Goal: Information Seeking & Learning: Learn about a topic

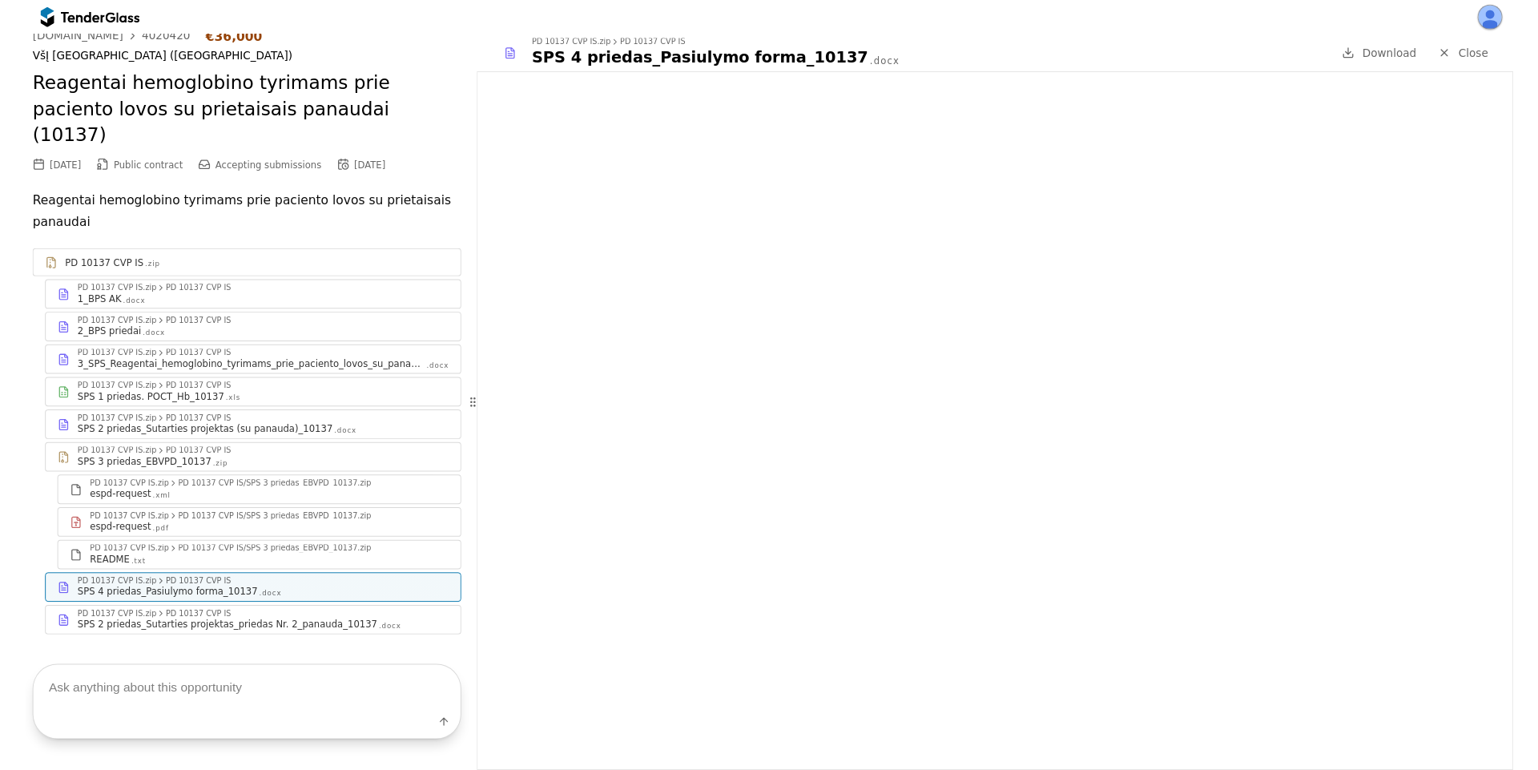
scroll to position [58, 0]
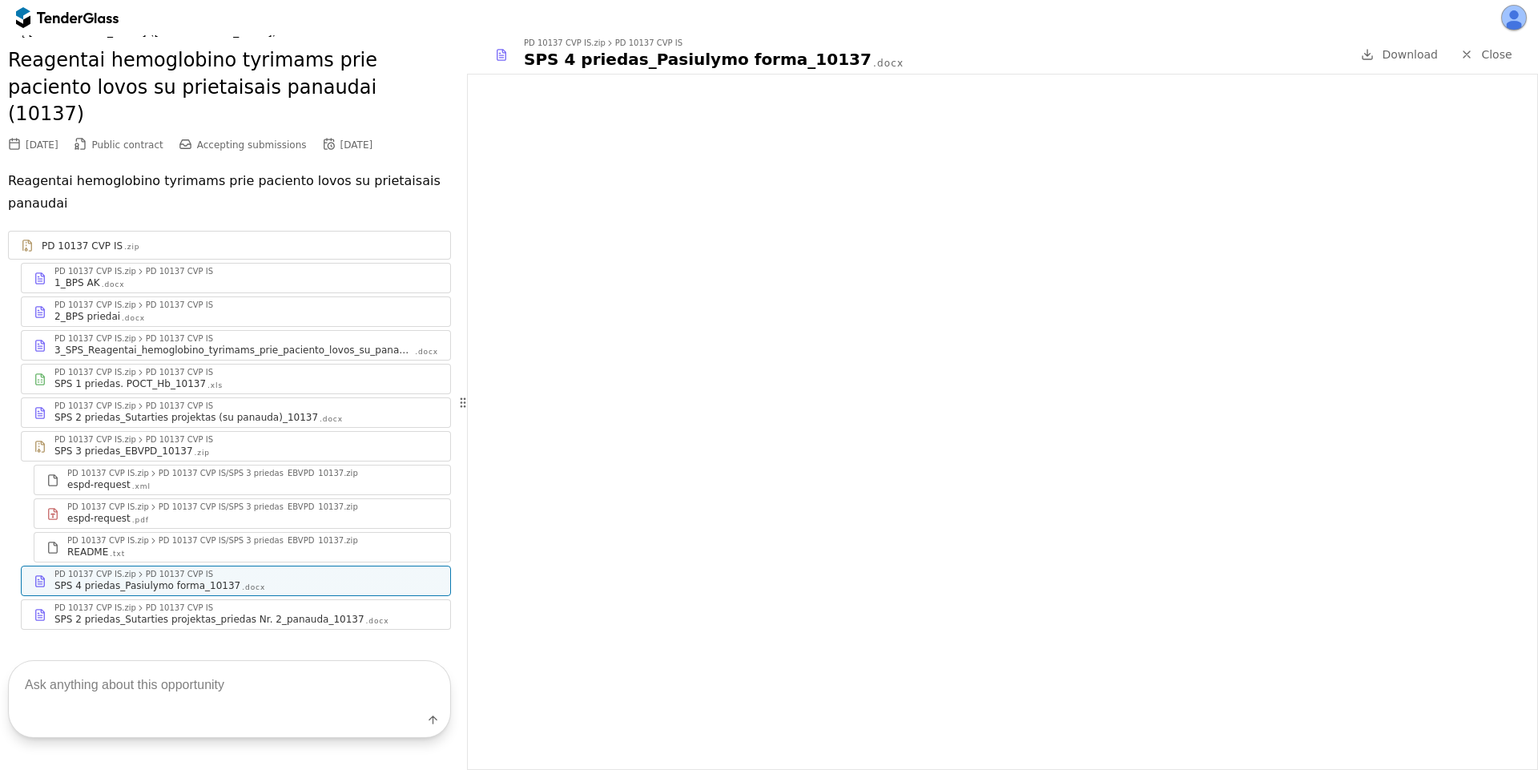
click at [65, 13] on div at bounding box center [59, 17] width 45 height 10
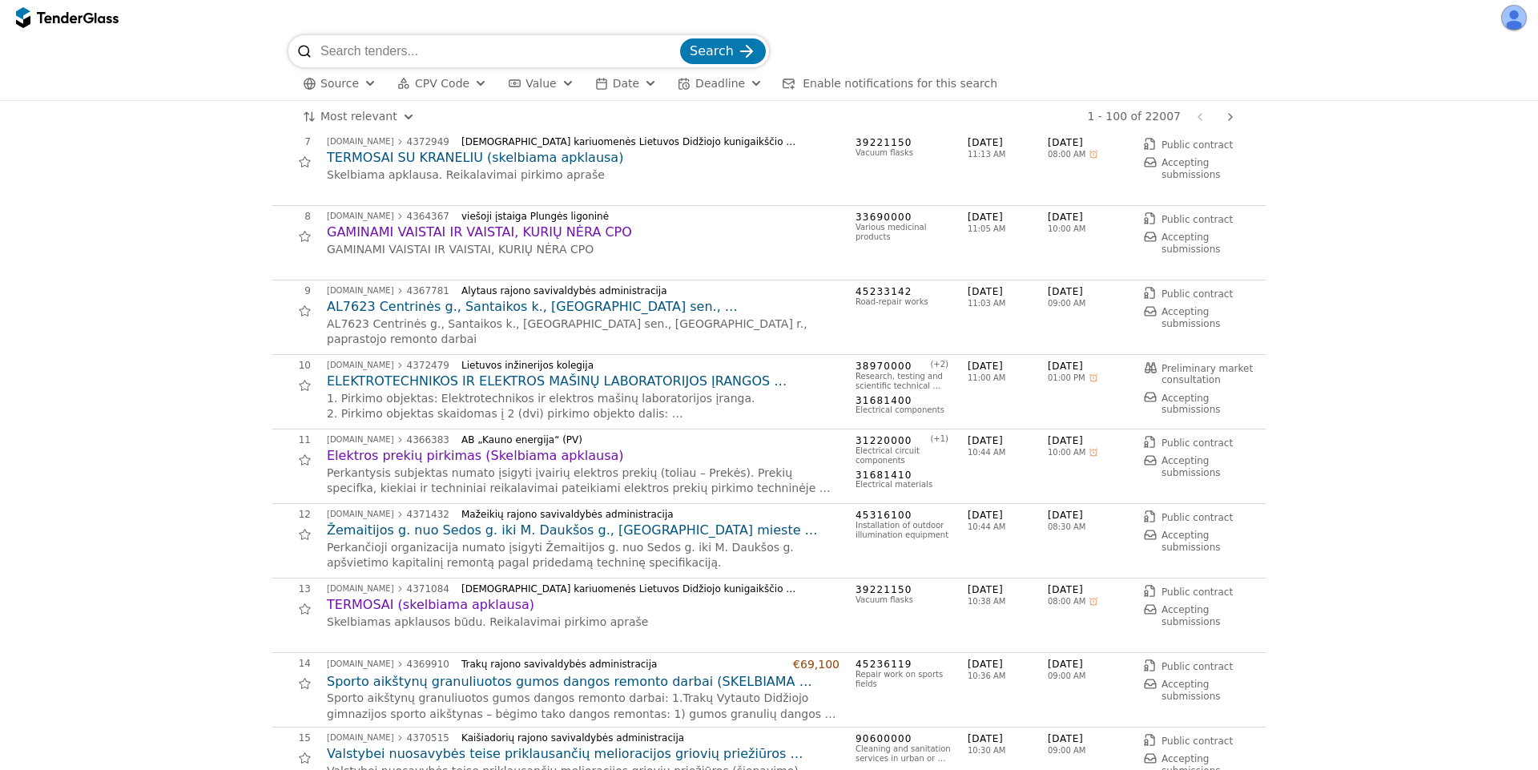
scroll to position [577, 0]
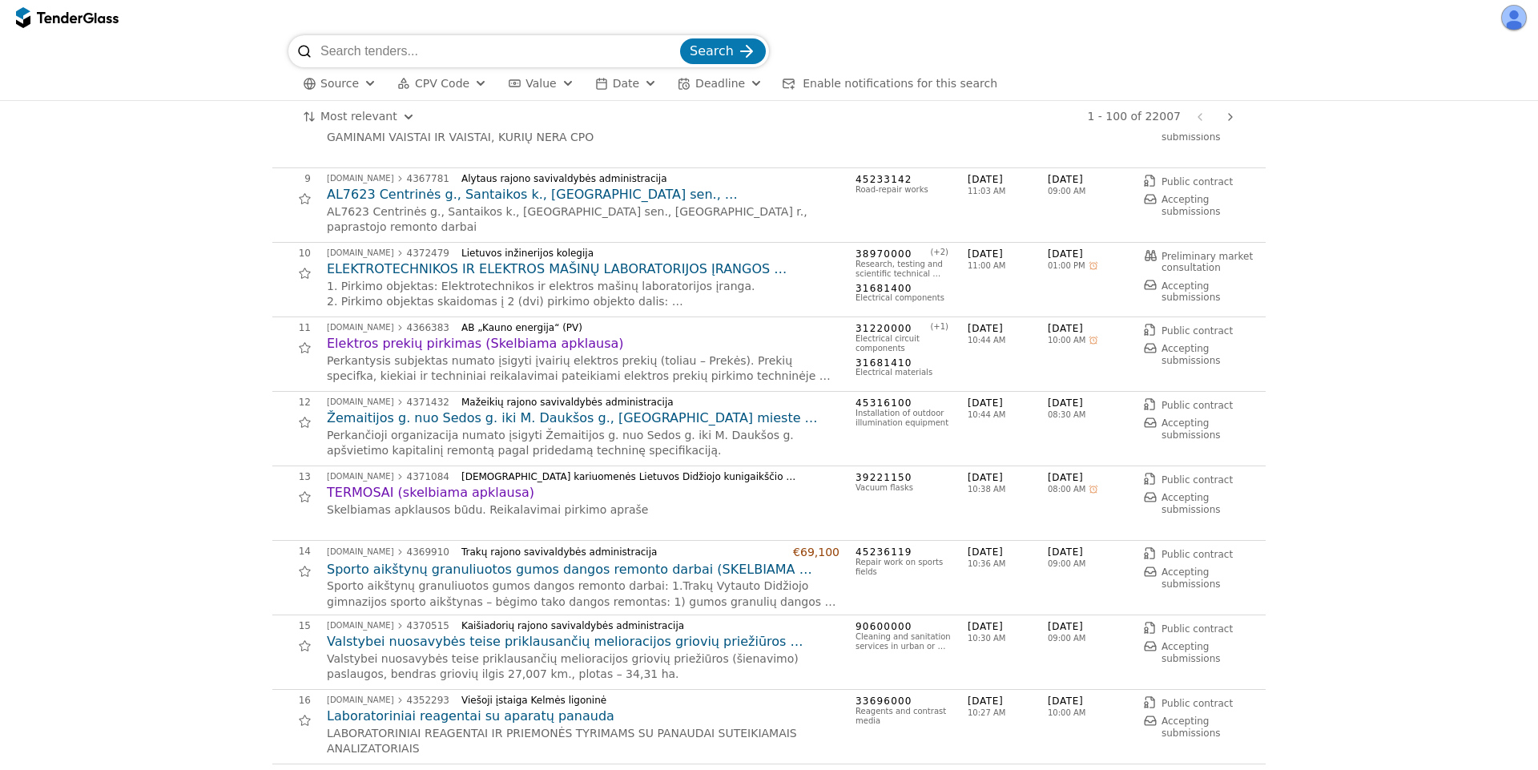
click at [498, 346] on h2 "Elektros prekių pirkimas (Skelbiama apklausa)" at bounding box center [583, 344] width 513 height 18
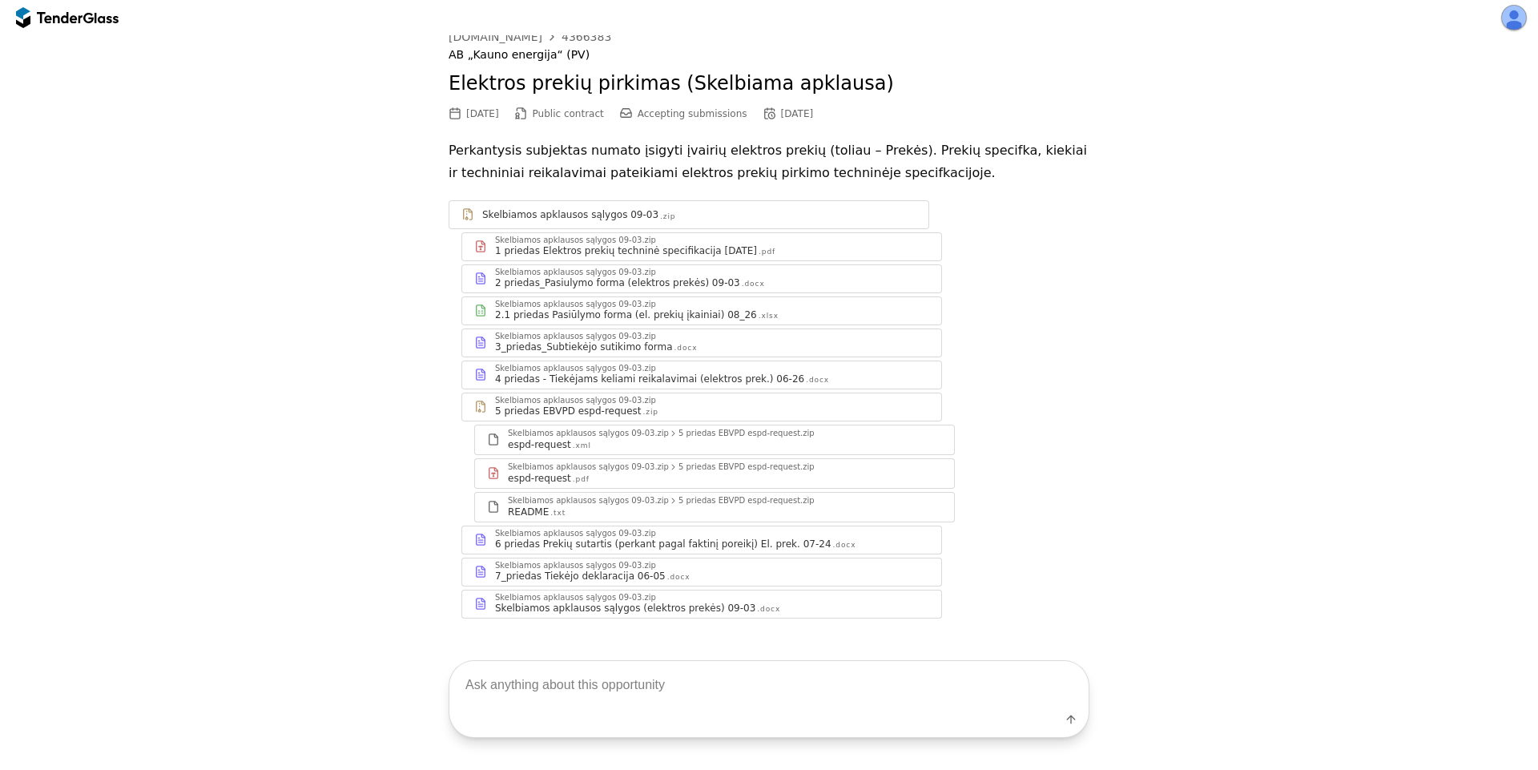
scroll to position [48, 0]
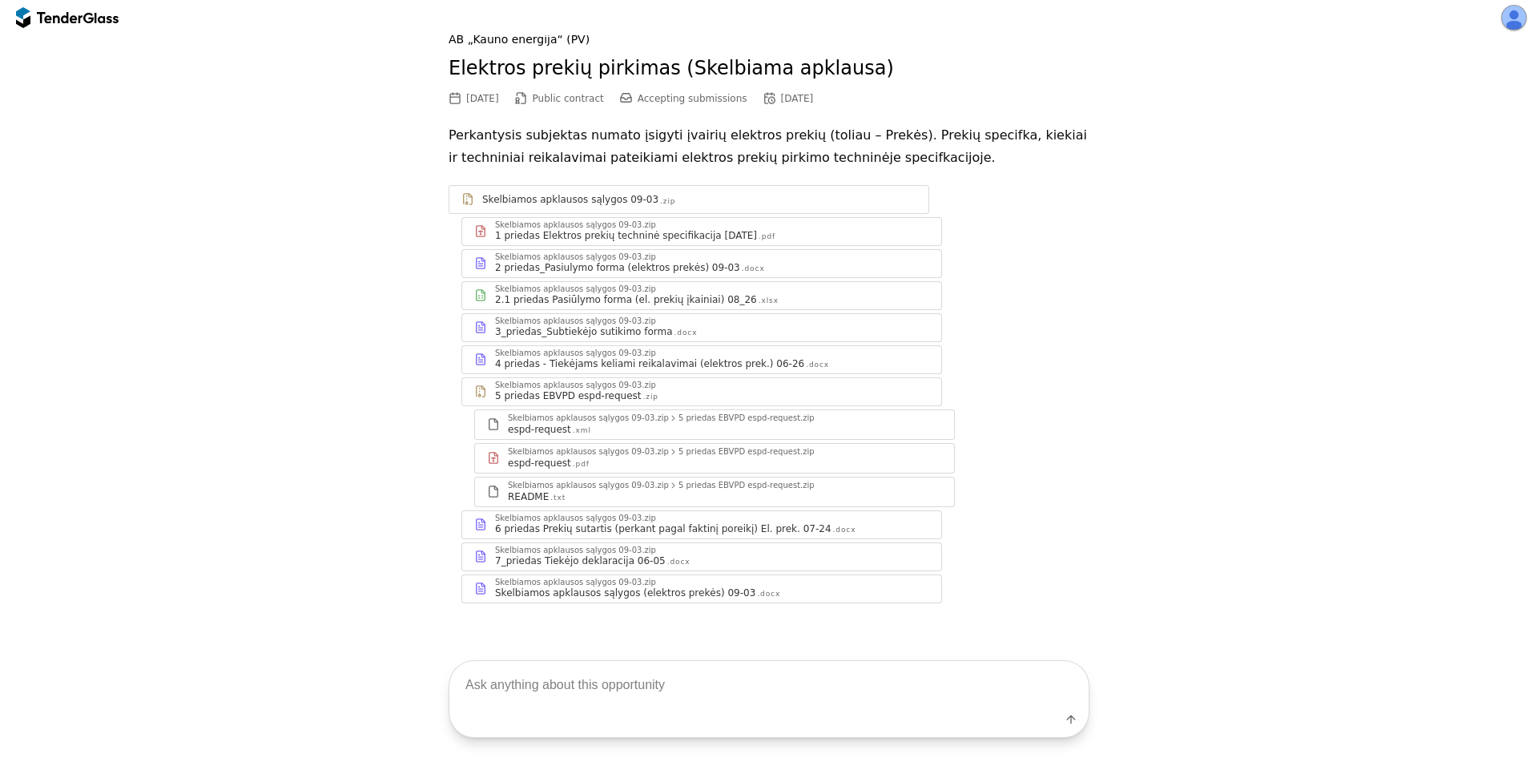
click at [635, 567] on div "Skelbiamos apklausos sąlygos 09-03.zip 7_priedas Tiekėjo deklaracija 06-05 .docx" at bounding box center [701, 556] width 479 height 27
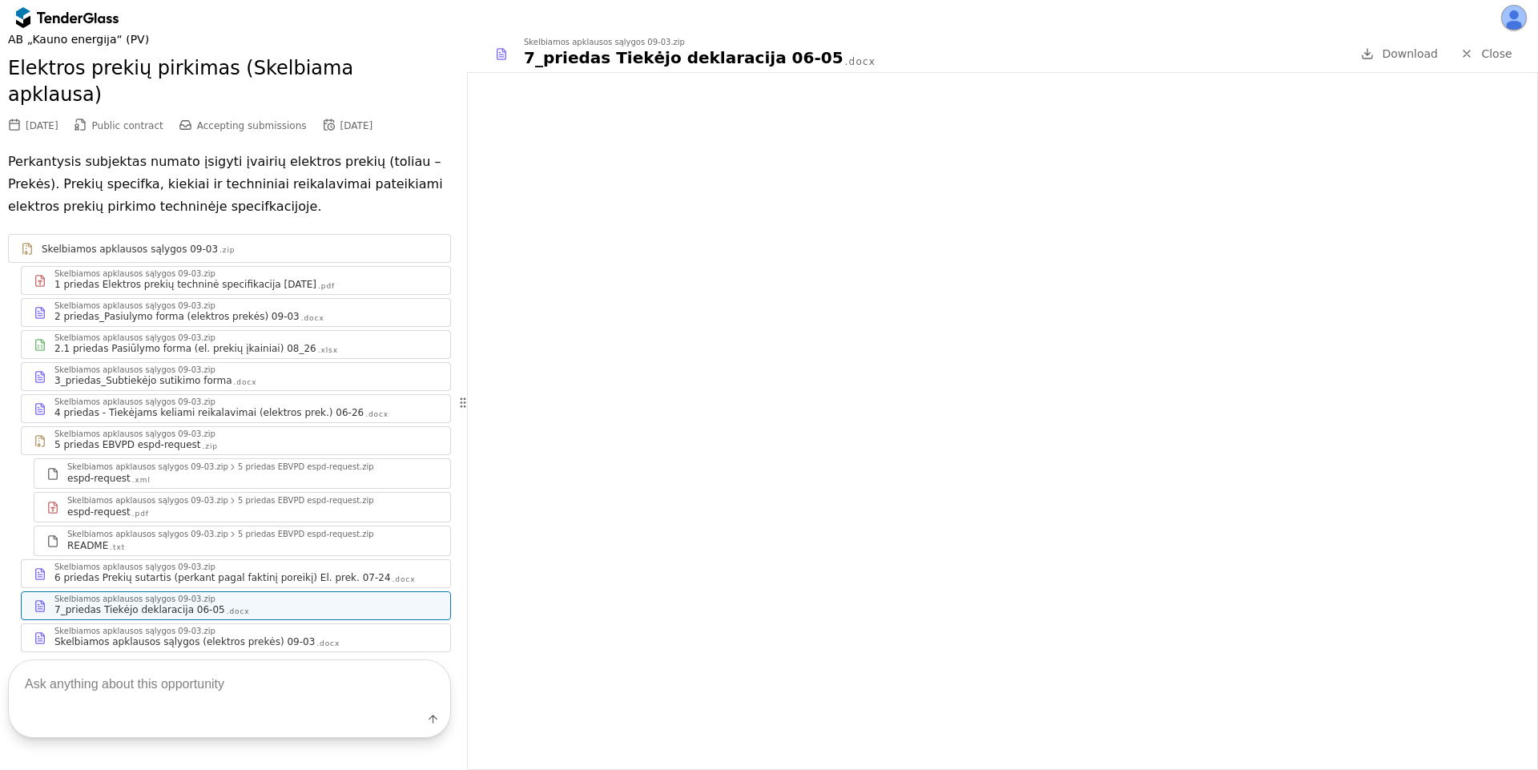
click at [1487, 54] on span "Close" at bounding box center [1496, 53] width 30 height 13
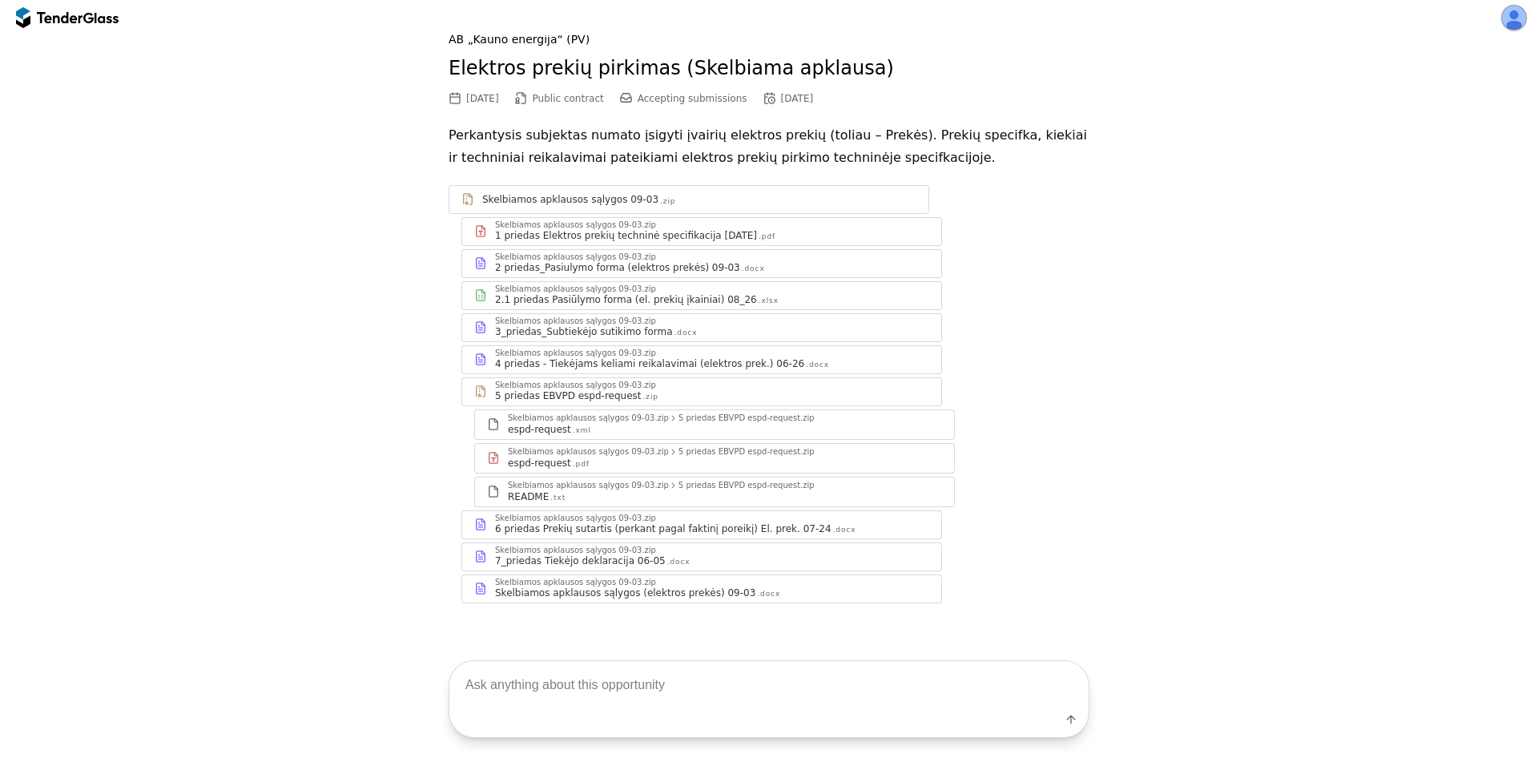
click at [628, 240] on div "1 priedas Elektros prekių techninė specifikacija 2025-08-25" at bounding box center [626, 235] width 262 height 13
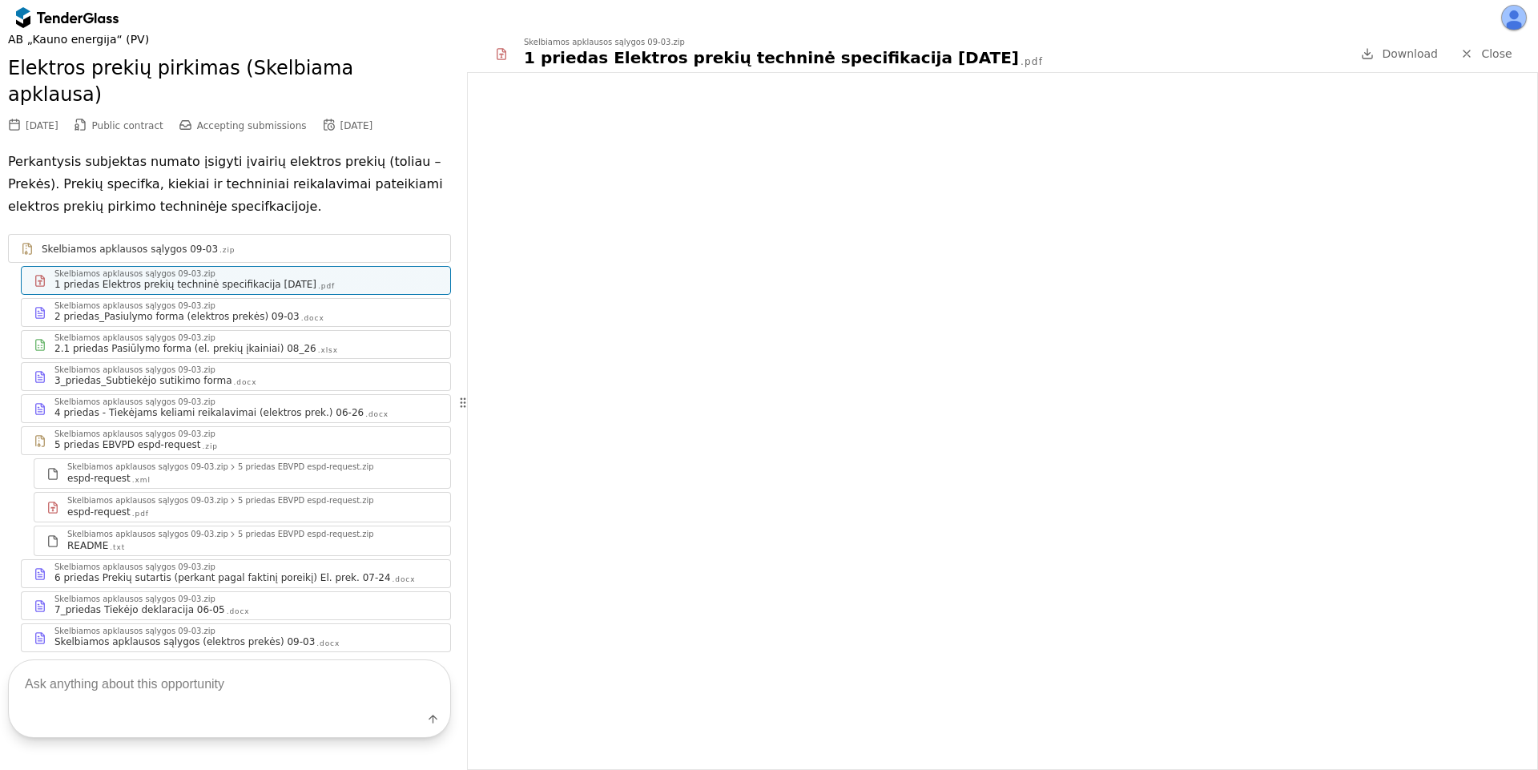
click at [1495, 52] on span "Close" at bounding box center [1496, 53] width 30 height 13
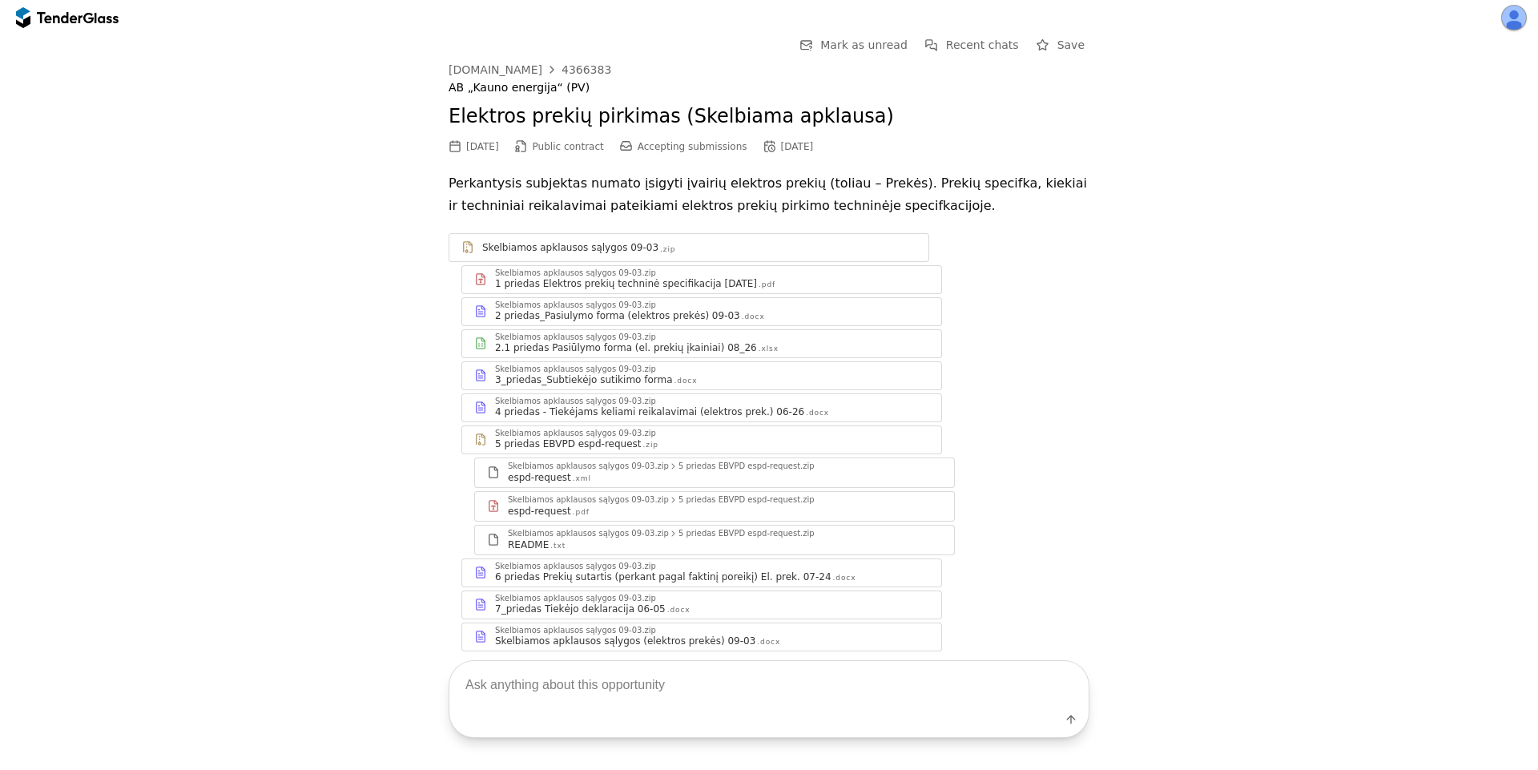
click at [739, 283] on div "1 priedas Elektros prekių techninė specifikacija 2025-08-25 .pdf" at bounding box center [712, 283] width 434 height 13
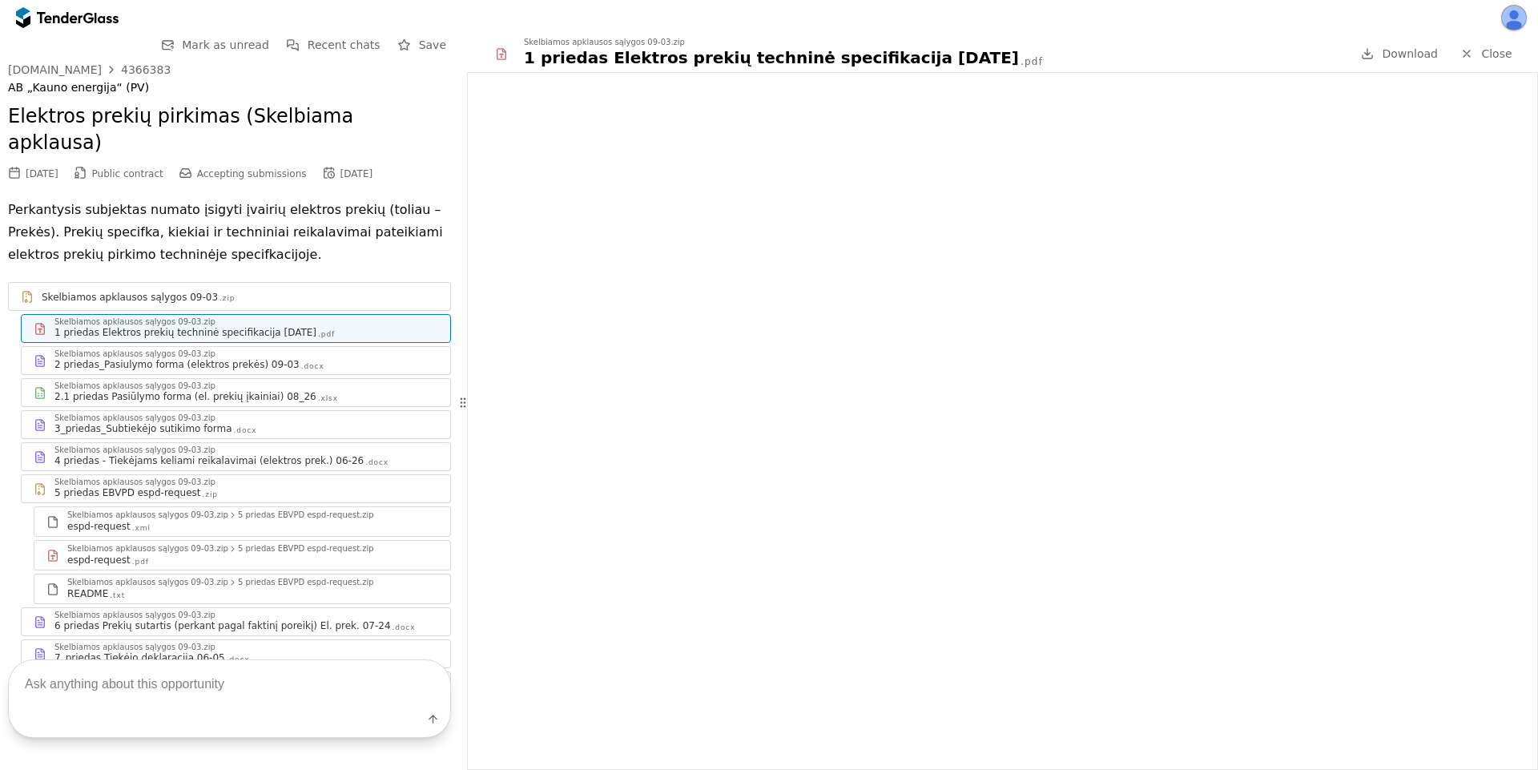
click at [1491, 56] on span "Close" at bounding box center [1496, 53] width 30 height 13
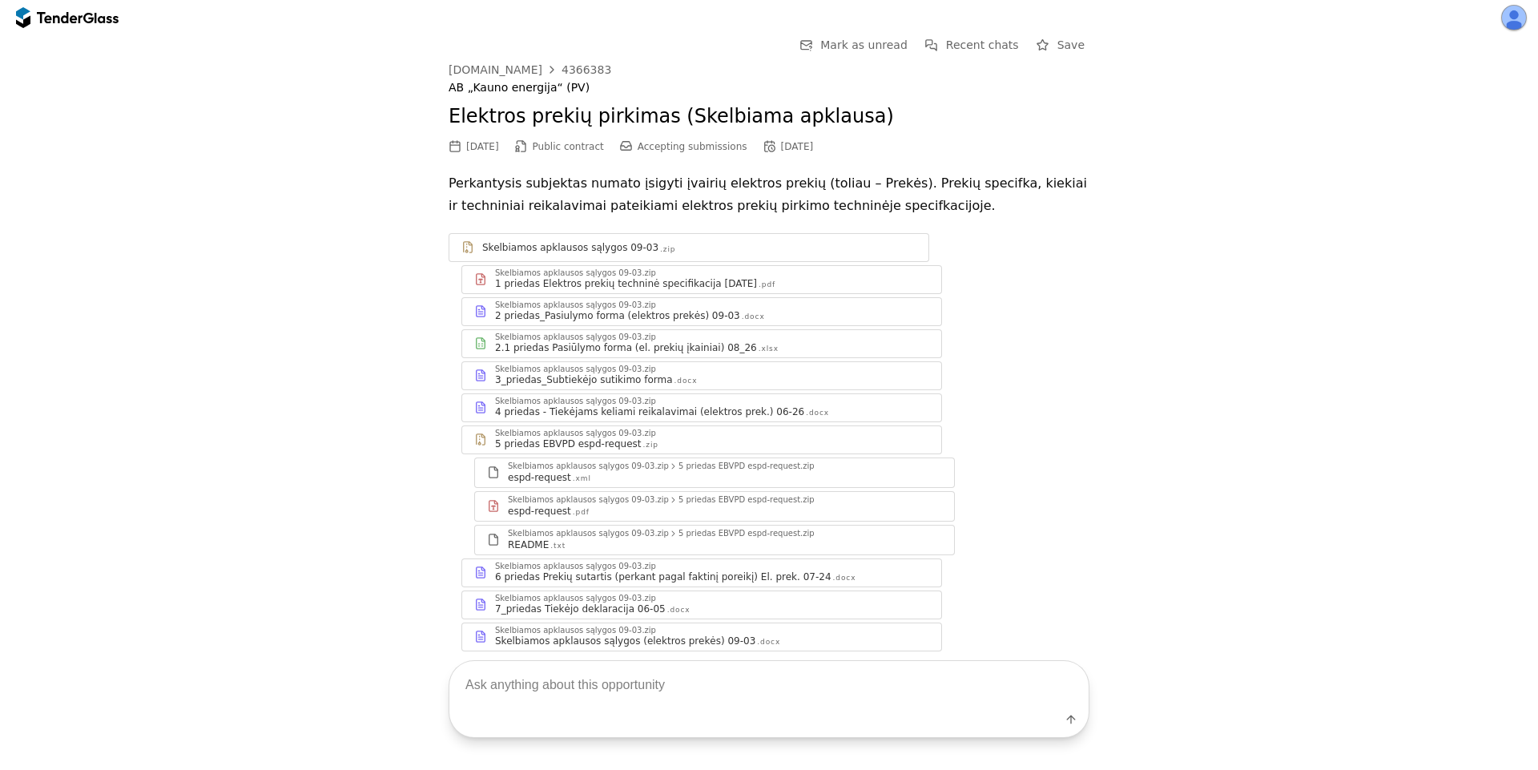
scroll to position [48, 0]
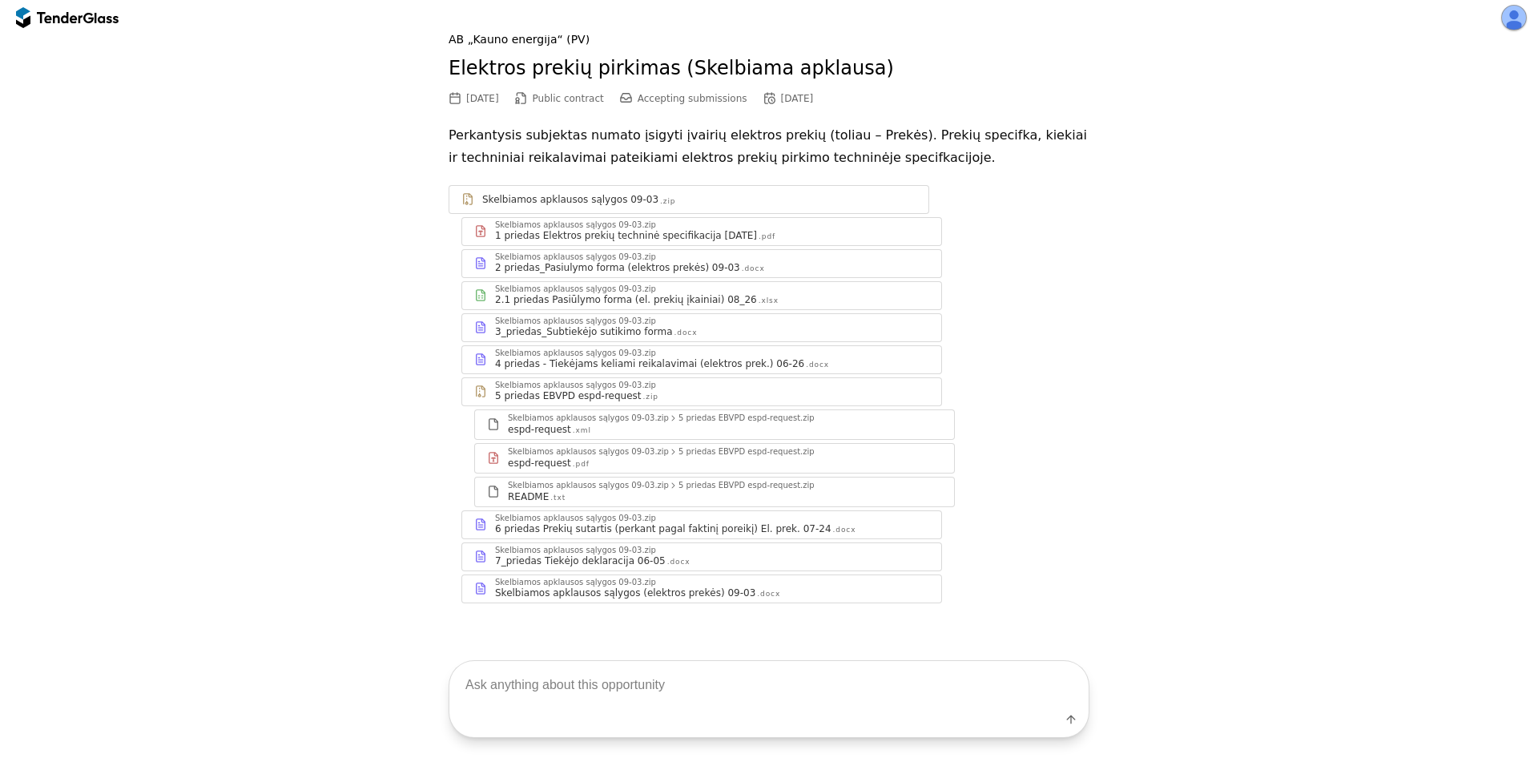
click at [606, 612] on div "Skelbiamos apklausos sąlygos 09-03 .zip Skelbiamos apklausos sąlygos 09-03.zip …" at bounding box center [769, 394] width 641 height 450
click at [608, 602] on div "Skelbiamos apklausos sąlygos 09-03.zip Skelbiamos apklausos sąlygos (elektros p…" at bounding box center [701, 588] width 479 height 27
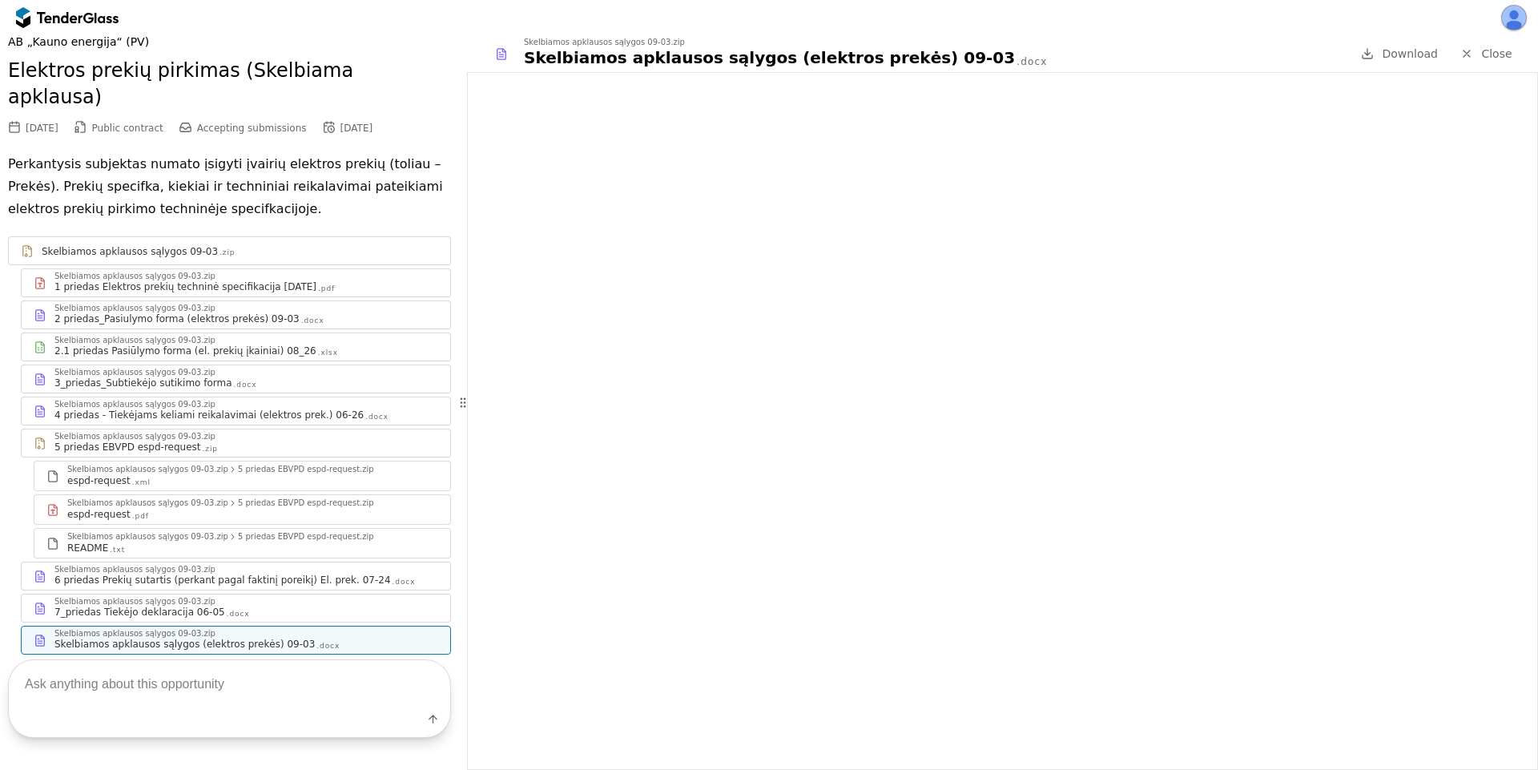
scroll to position [71, 0]
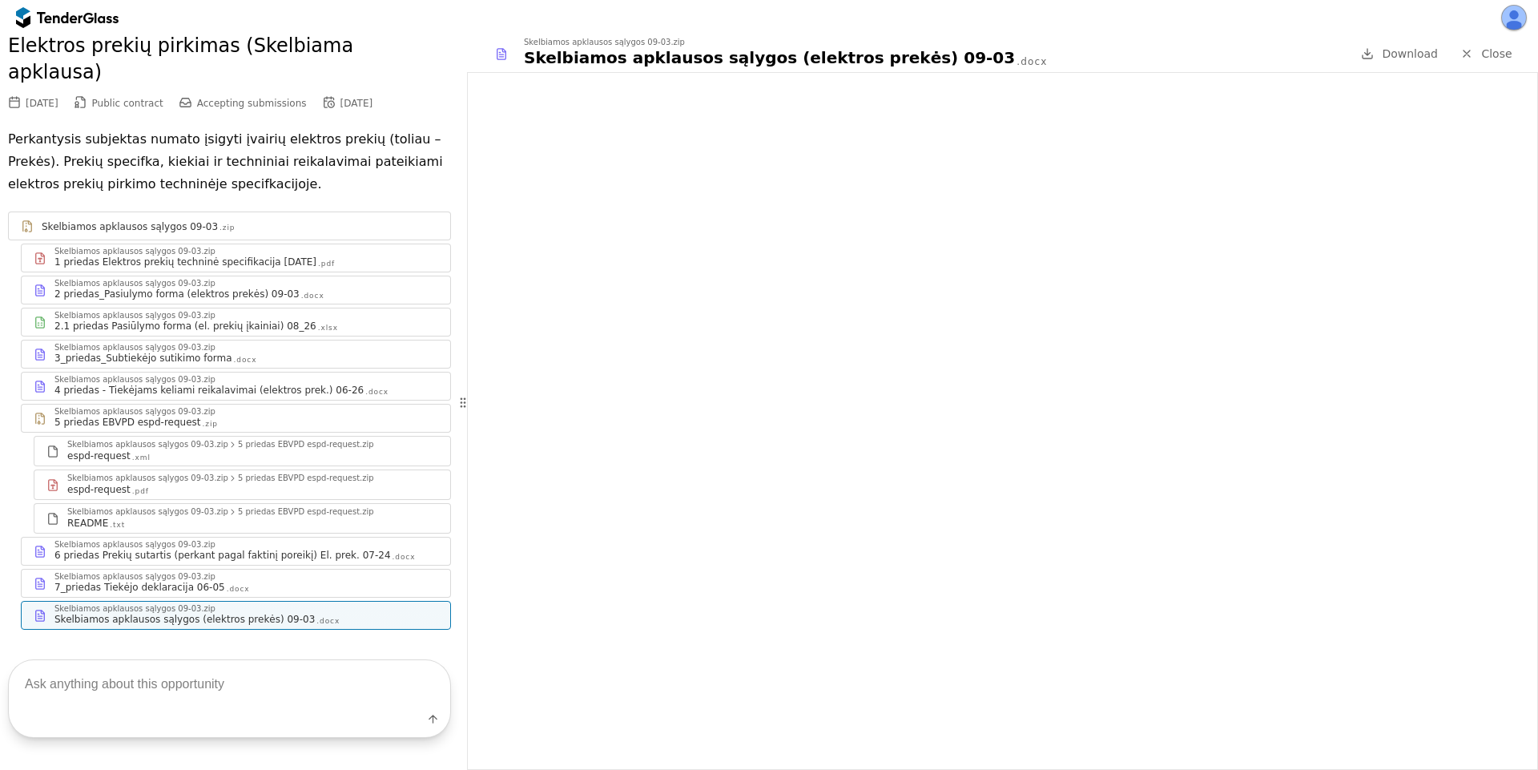
click at [151, 549] on div "6 priedas Prekių sutartis (perkant pagal faktinį poreikį) El. prek. 07-24" at bounding box center [222, 555] width 336 height 13
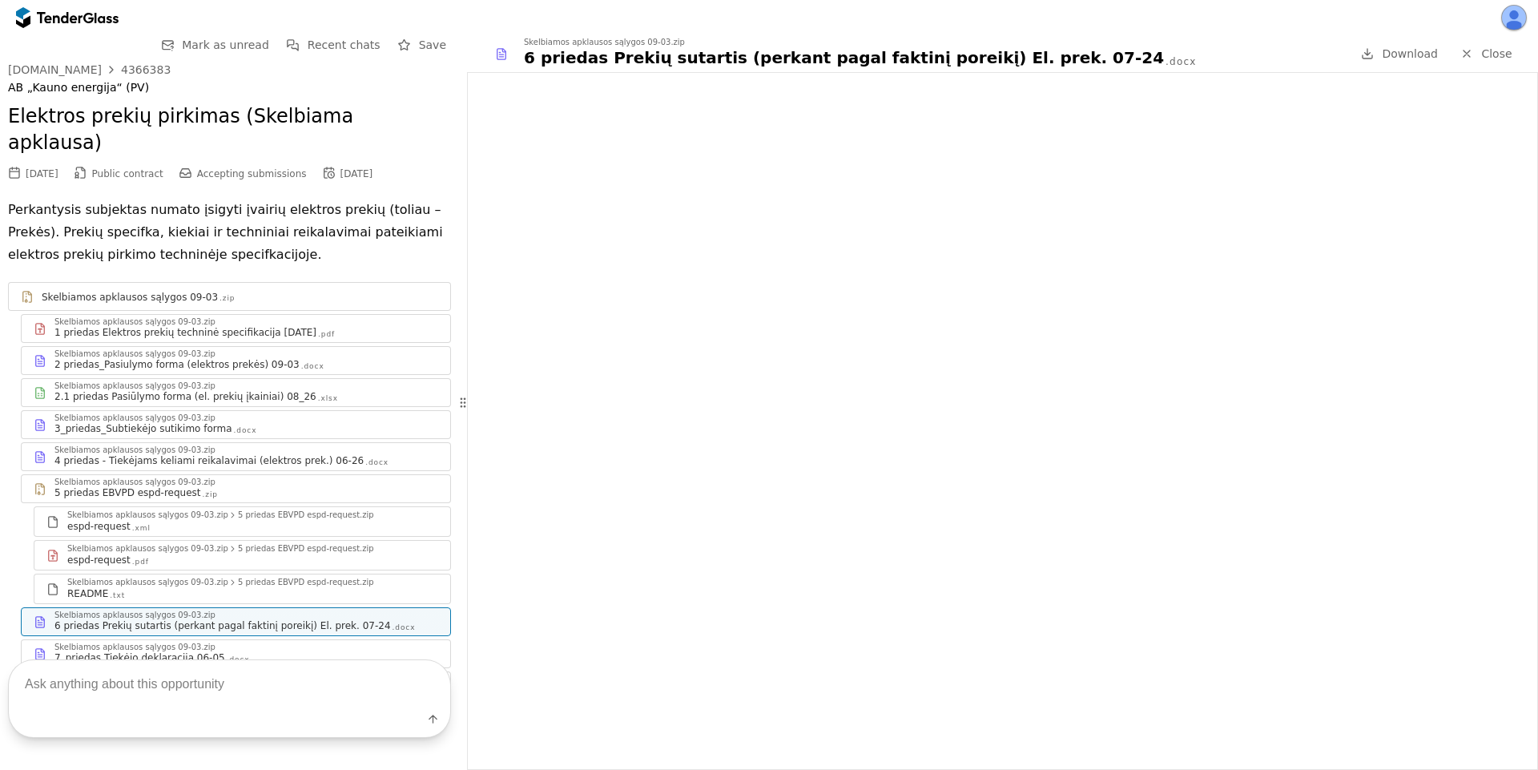
click at [66, 25] on div at bounding box center [67, 18] width 103 height 26
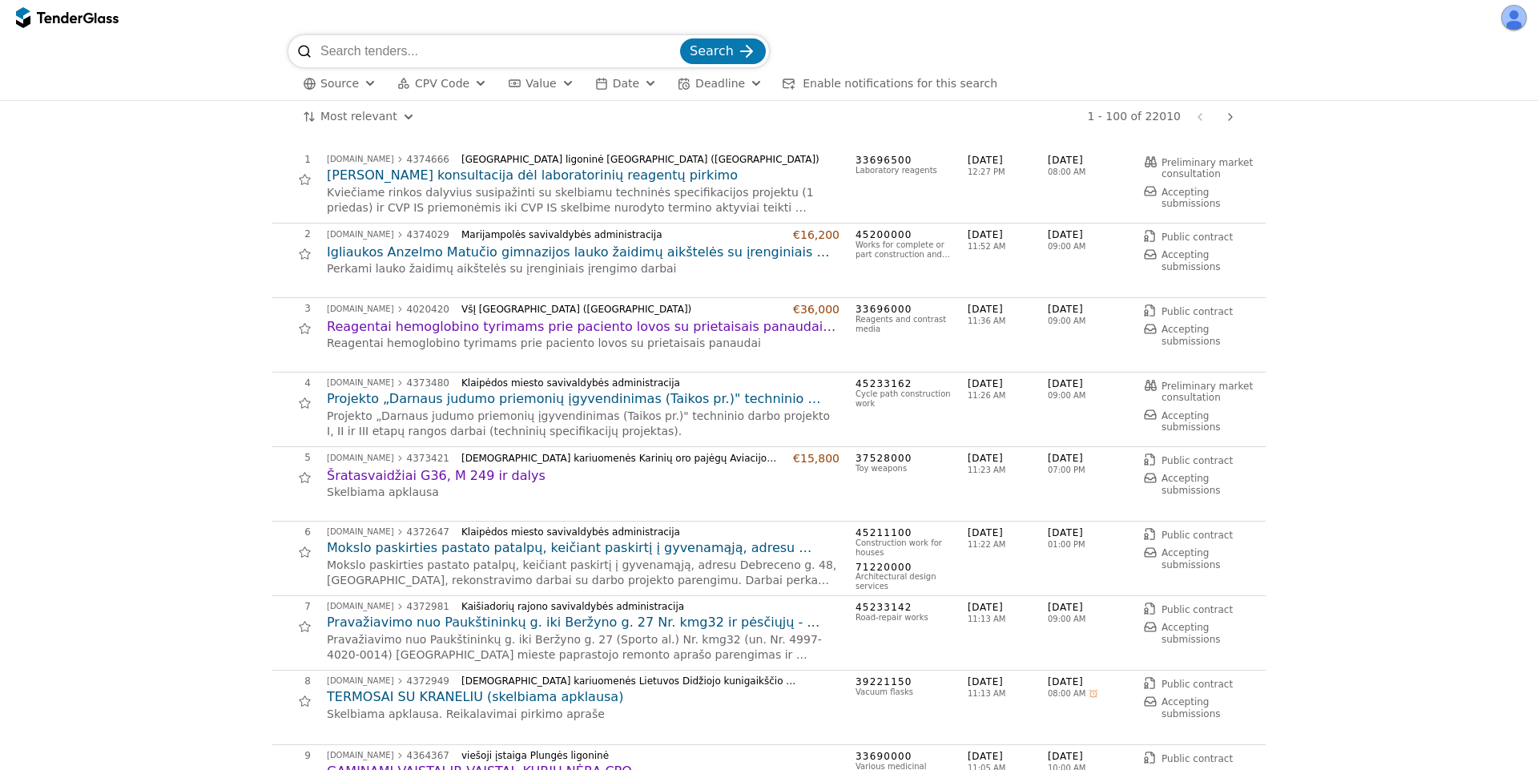
click at [598, 82] on button "Date" at bounding box center [626, 84] width 75 height 20
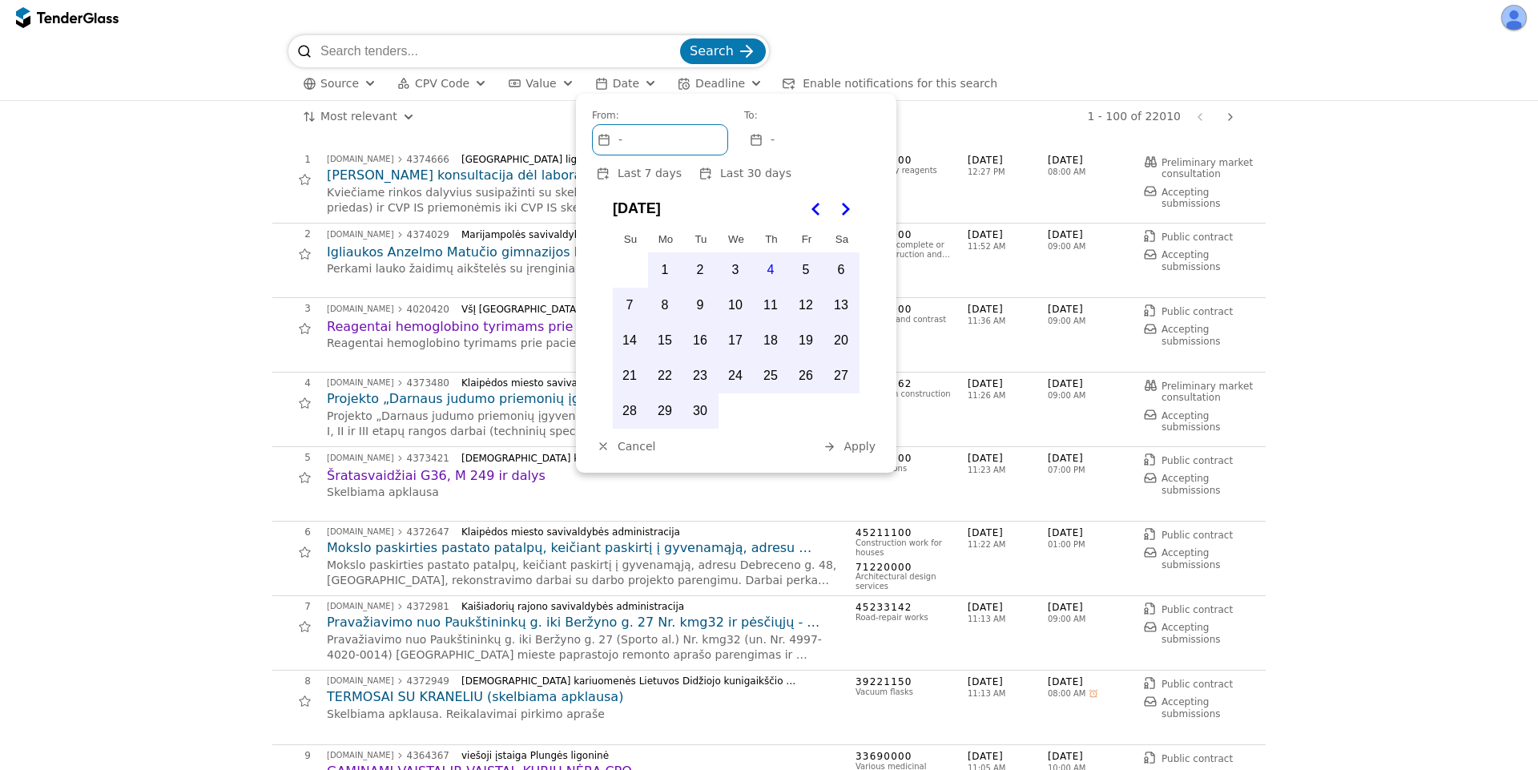
click at [549, 89] on div "button" at bounding box center [568, 83] width 58 height 54
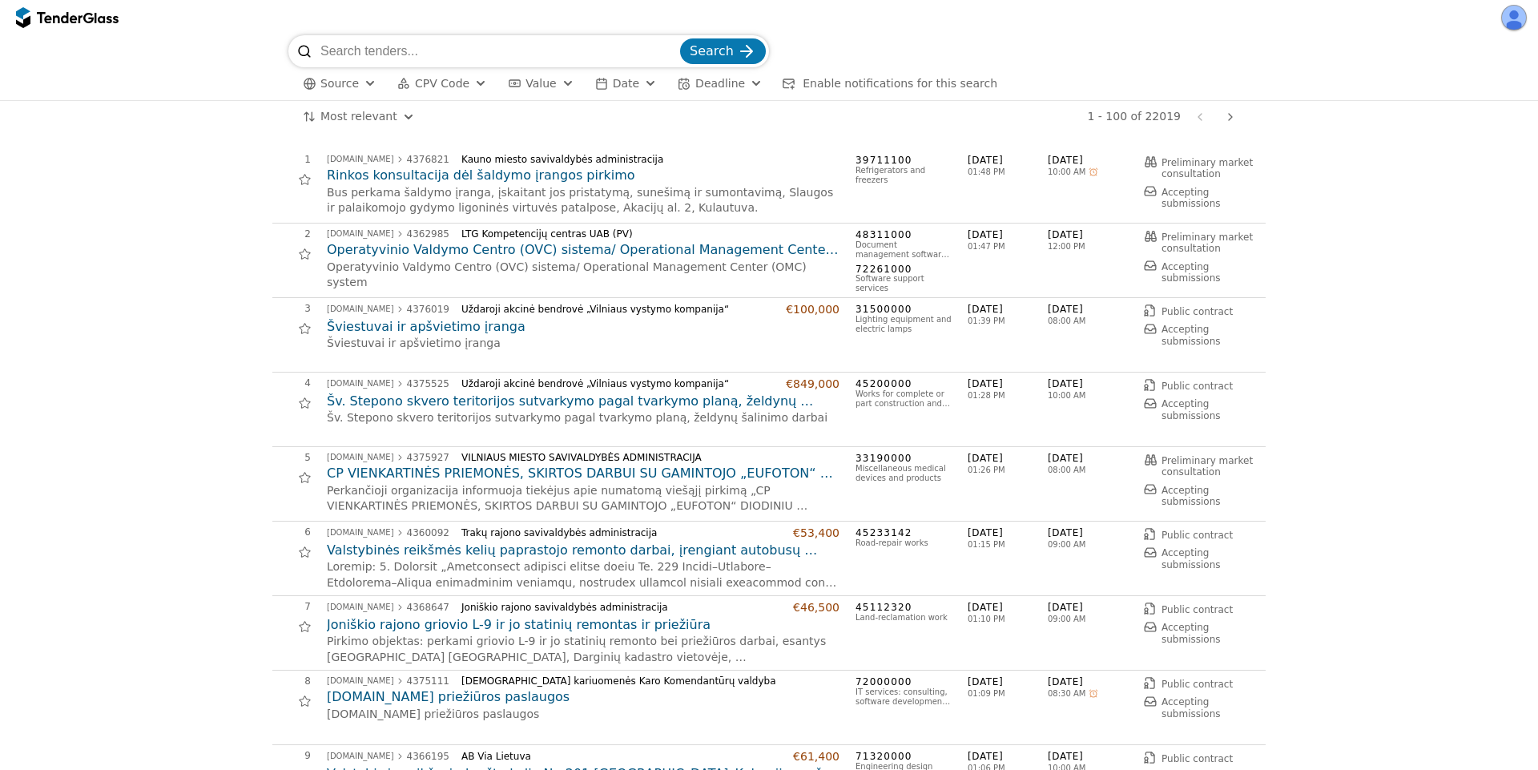
click at [435, 90] on div "CPV Code" at bounding box center [442, 84] width 54 height 14
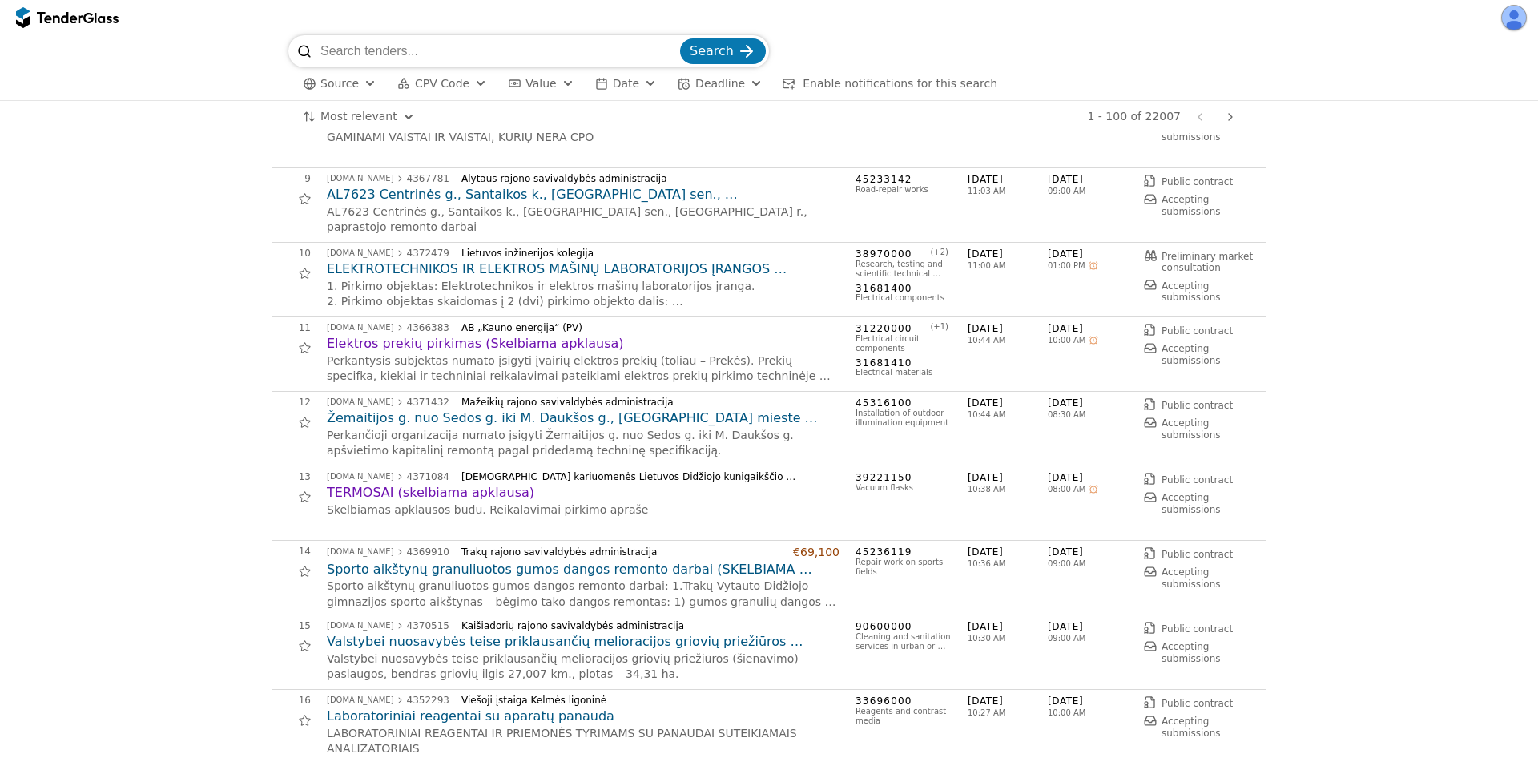
scroll to position [865, 0]
